Goal: Use online tool/utility: Use online tool/utility

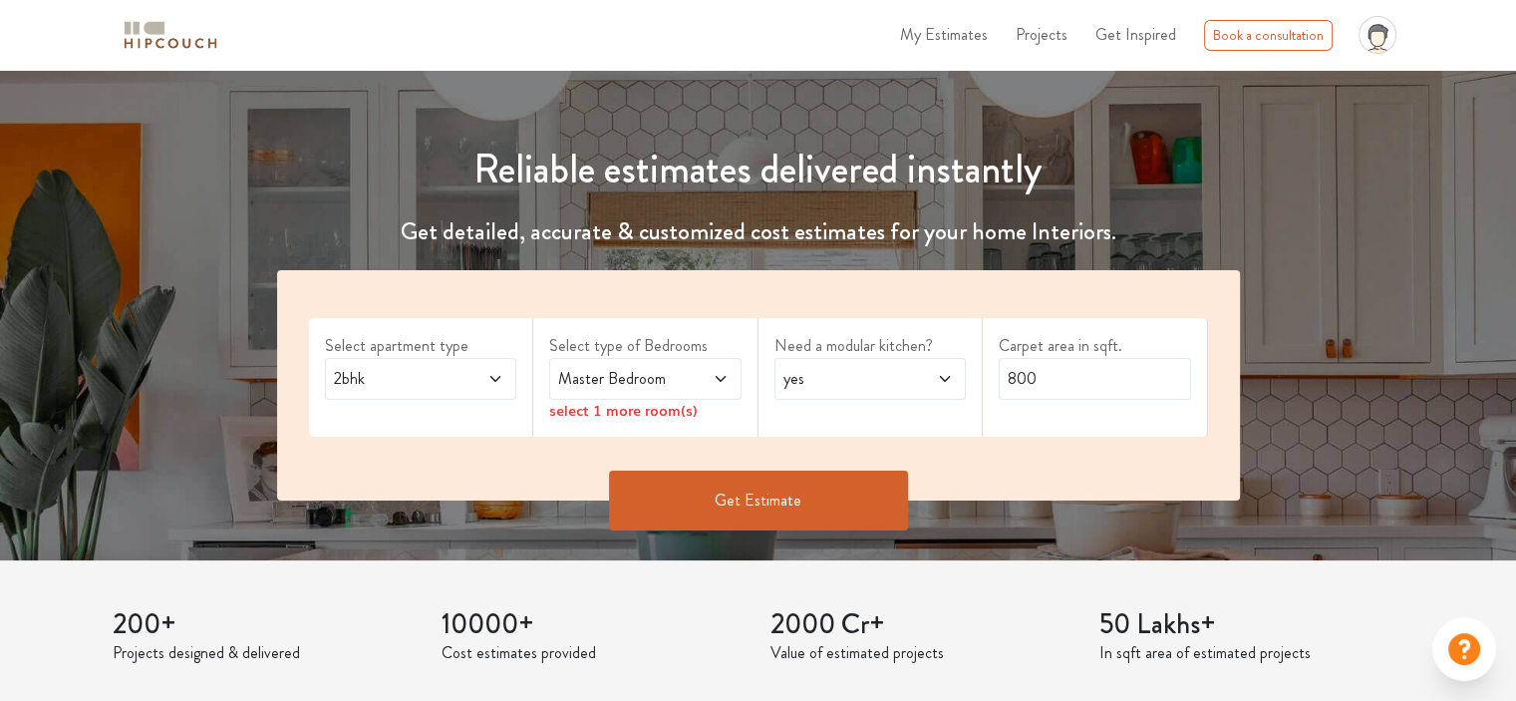
scroll to position [199, 0]
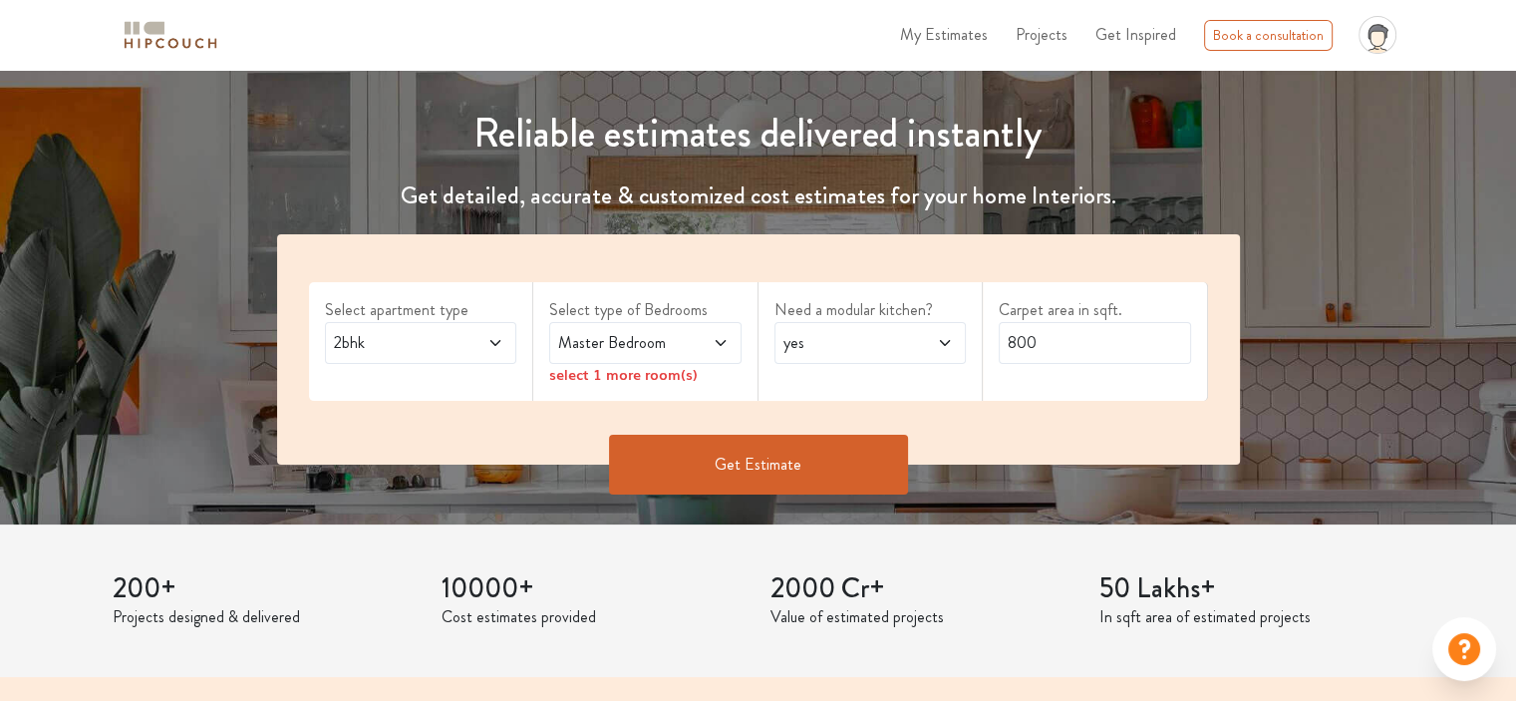
click at [443, 346] on span "2bhk" at bounding box center [395, 343] width 131 height 24
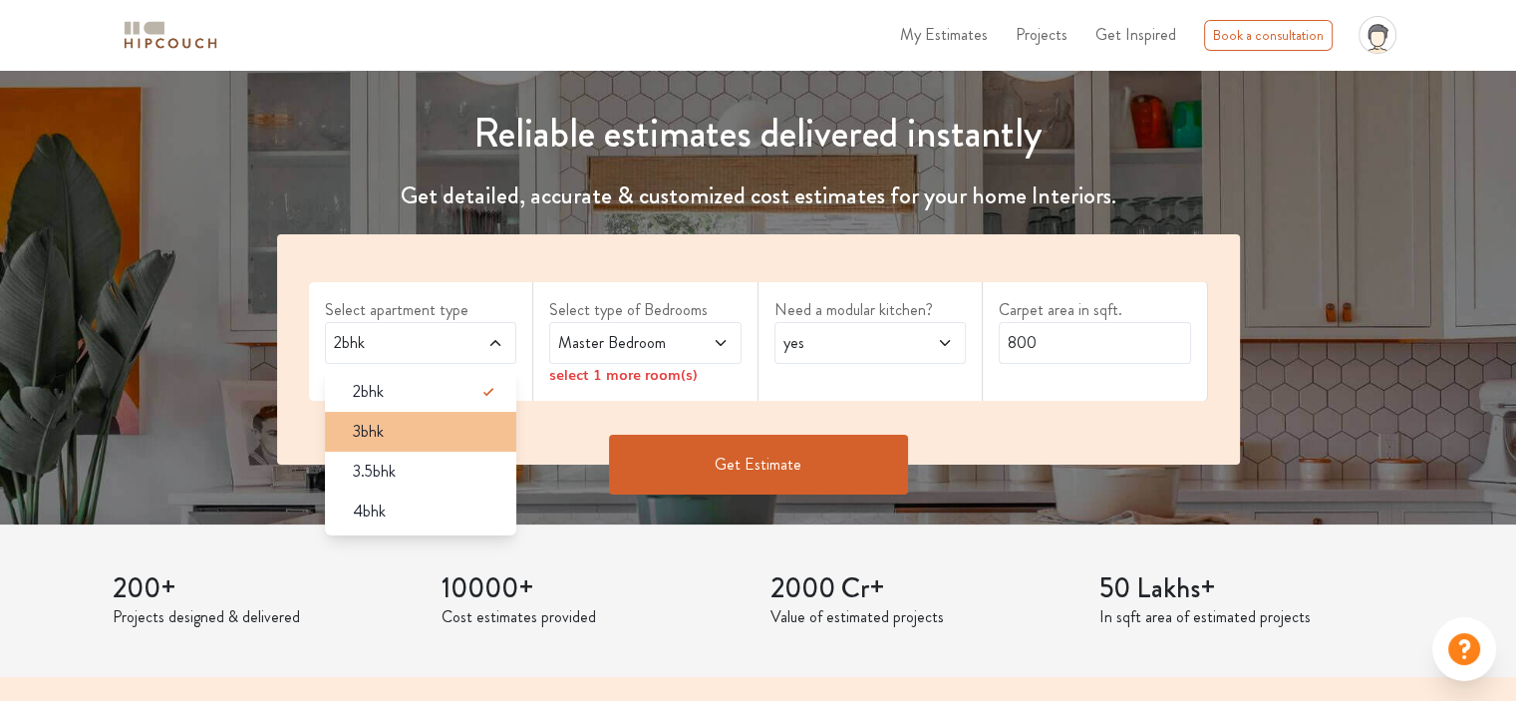
click at [436, 421] on div "3bhk" at bounding box center [427, 432] width 180 height 24
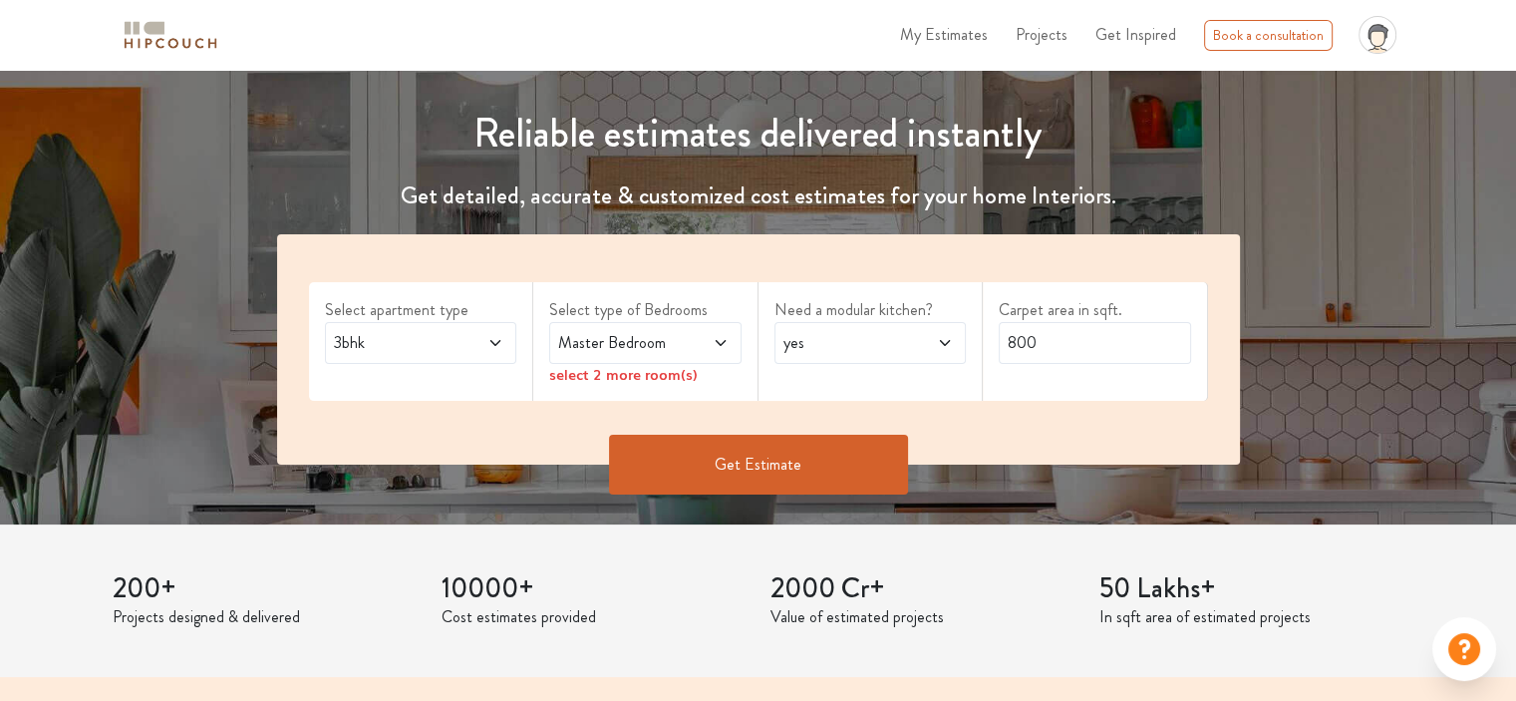
click at [641, 342] on span "Master Bedroom" at bounding box center [619, 343] width 131 height 24
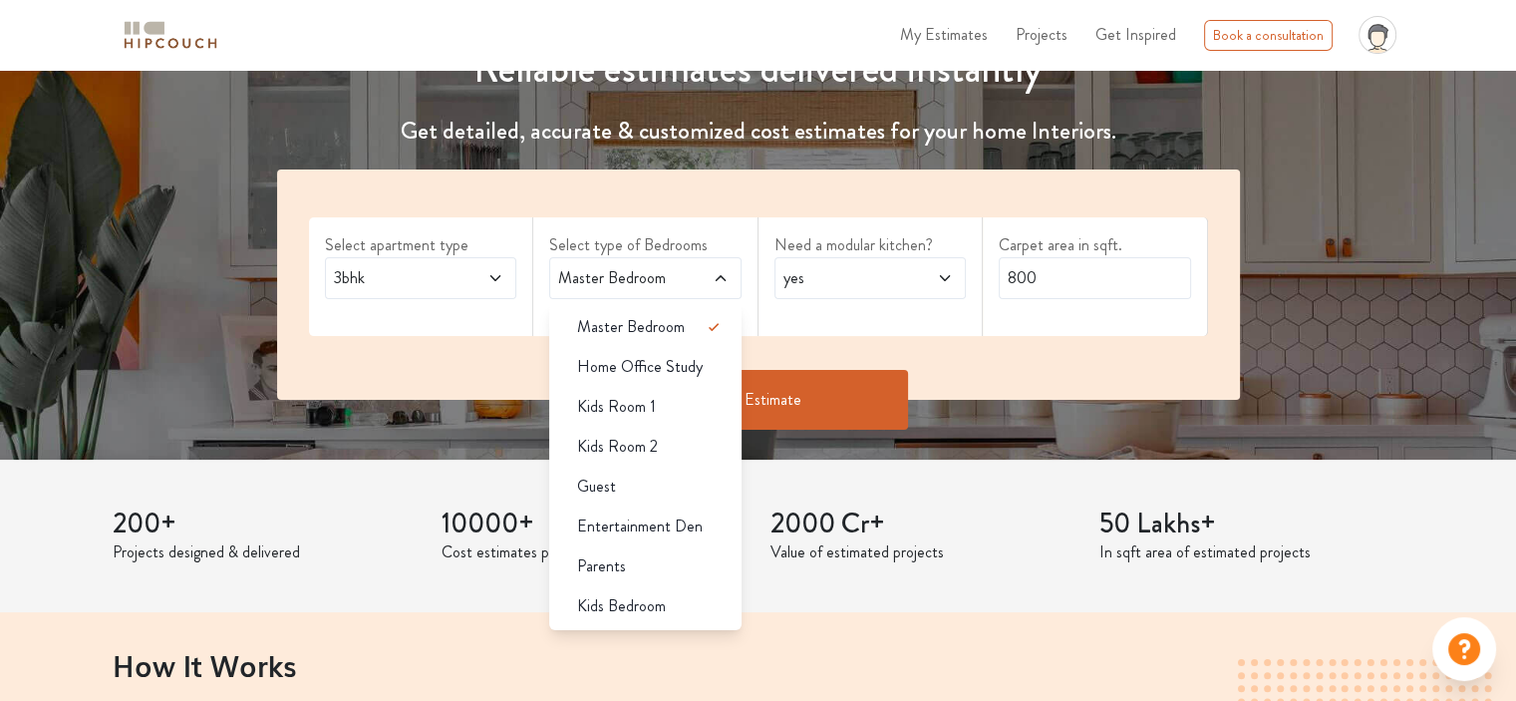
scroll to position [299, 0]
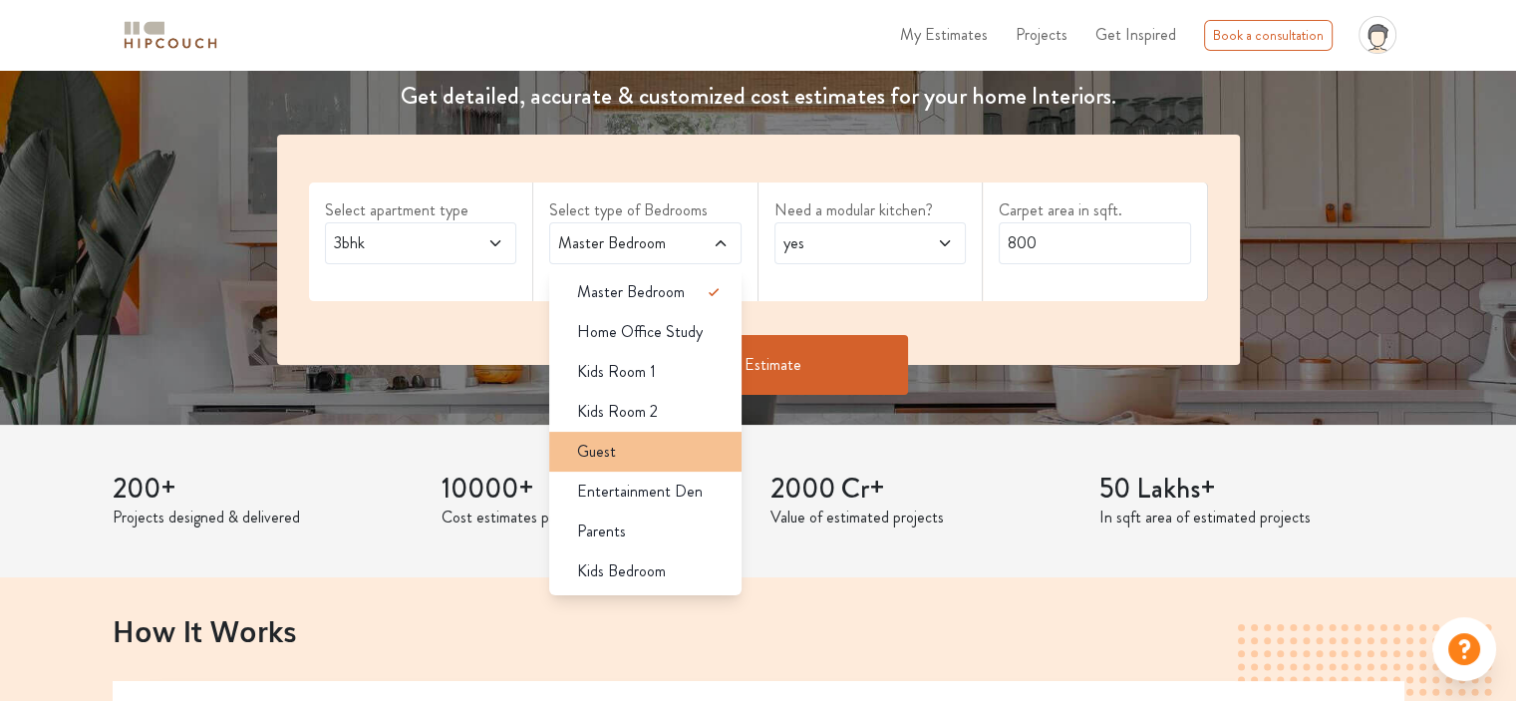
click at [674, 434] on li "Guest" at bounding box center [645, 452] width 192 height 40
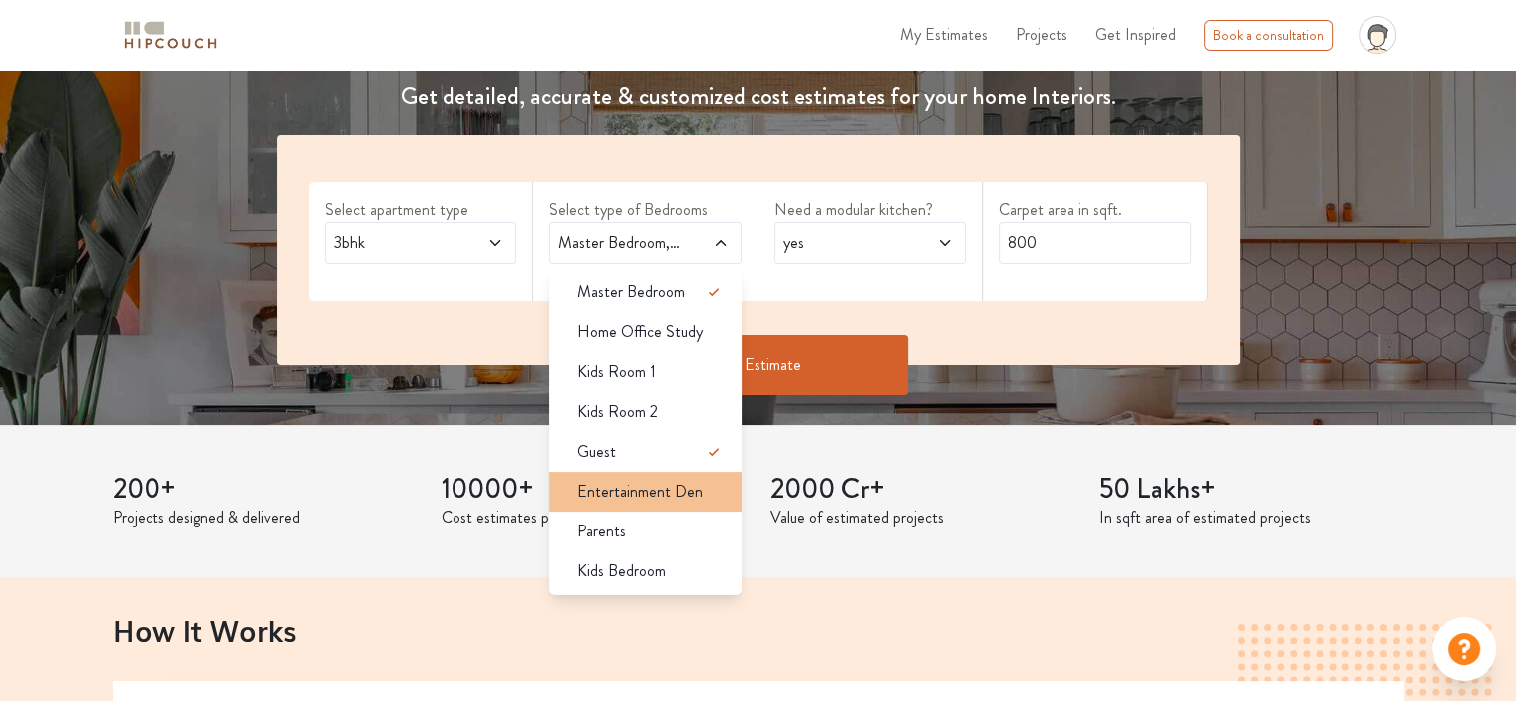
click at [682, 490] on span "Entertainment Den" at bounding box center [640, 492] width 126 height 24
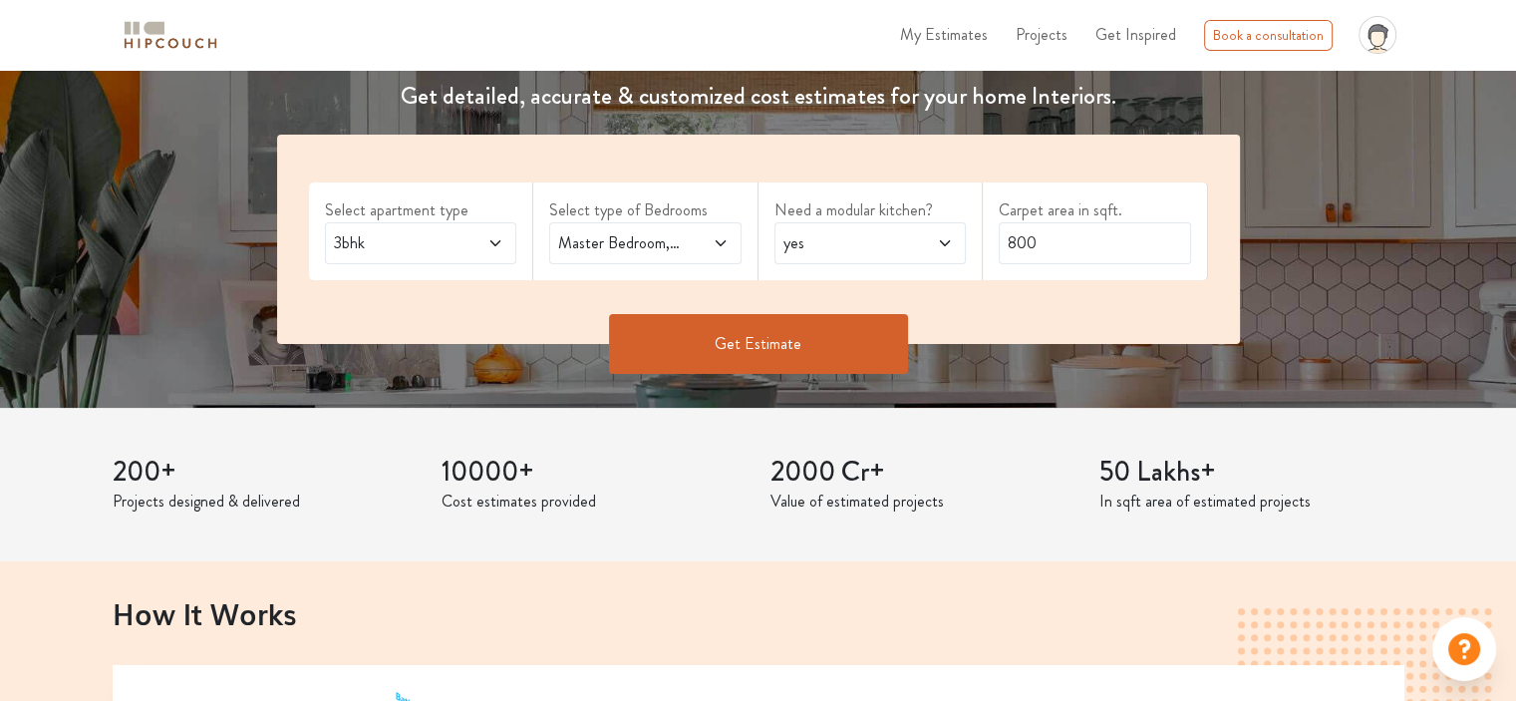
click at [716, 244] on icon at bounding box center [721, 243] width 16 height 16
drag, startPoint x: 1043, startPoint y: 239, endPoint x: 981, endPoint y: 244, distance: 62.0
click at [981, 244] on div "Select apartment type 3bhk Select type of Bedrooms Master Bedroom,Guest,Enterta…" at bounding box center [758, 239] width 963 height 209
type input "1200"
click at [794, 347] on button "Get Estimate" at bounding box center [758, 344] width 299 height 60
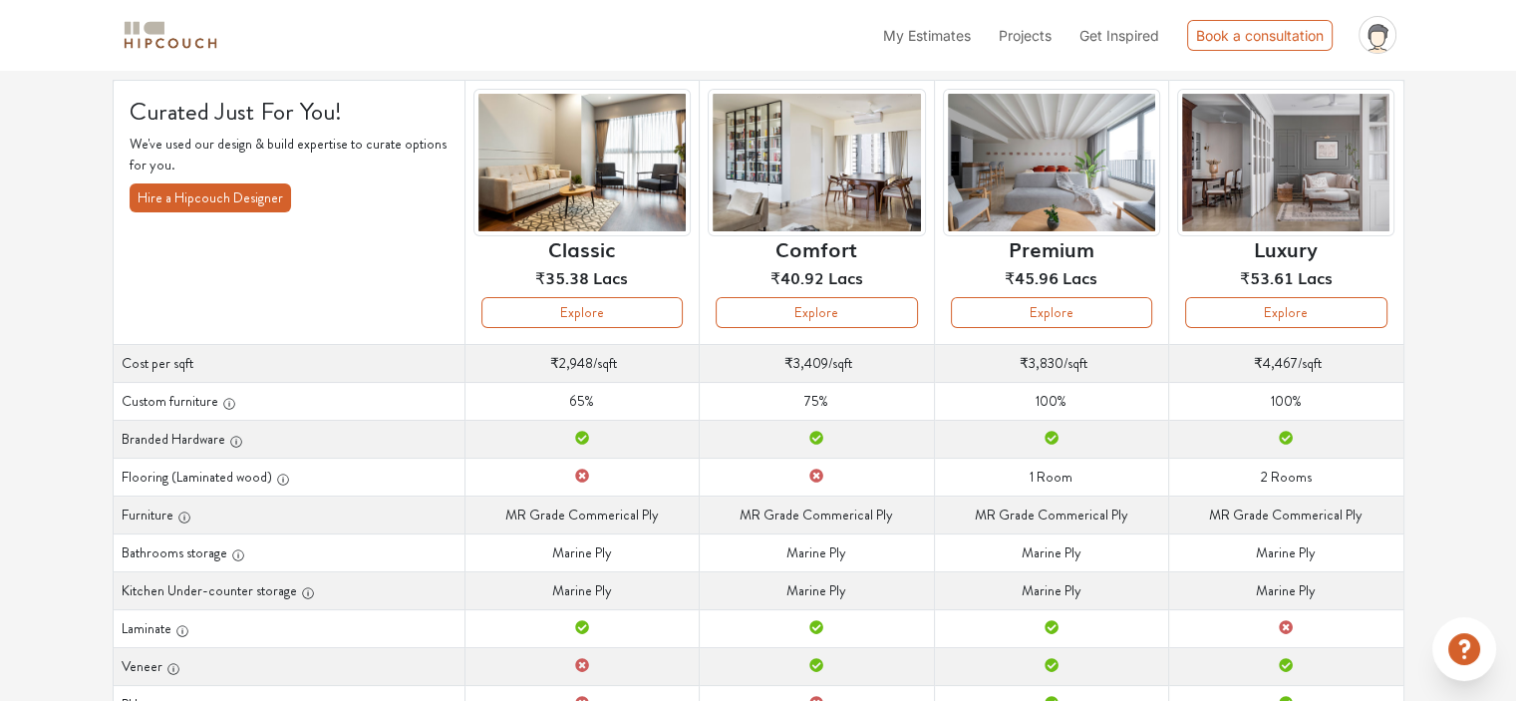
scroll to position [160, 0]
